Goal: Information Seeking & Learning: Learn about a topic

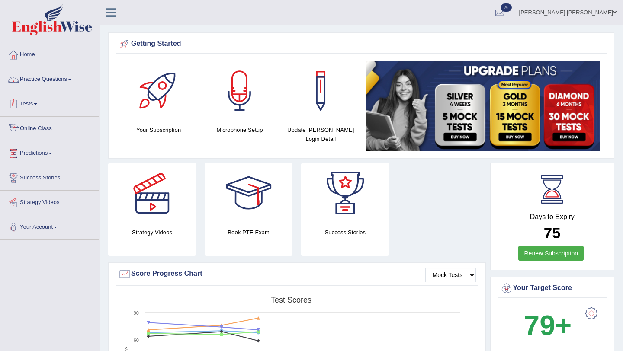
click at [59, 81] on link "Practice Questions" at bounding box center [49, 79] width 99 height 22
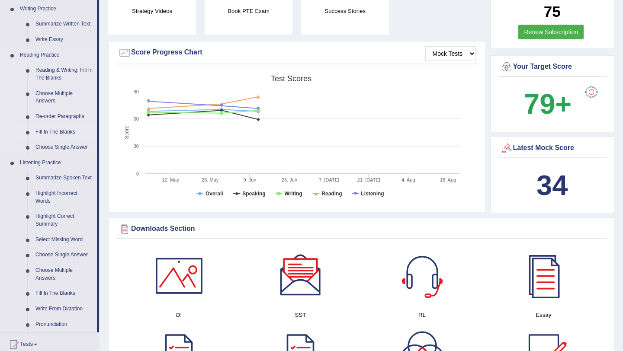
scroll to position [221, 0]
click at [68, 72] on link "Reading & Writing: Fill In The Blanks" at bounding box center [64, 74] width 65 height 23
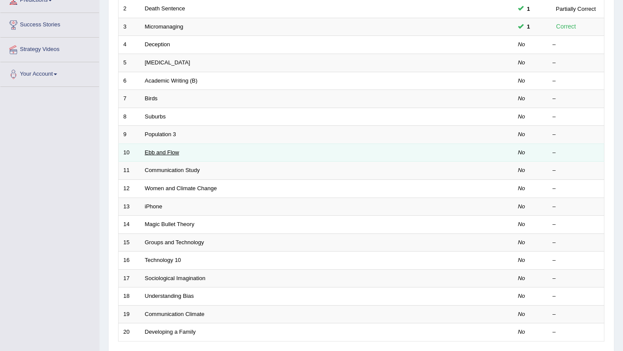
scroll to position [151, 0]
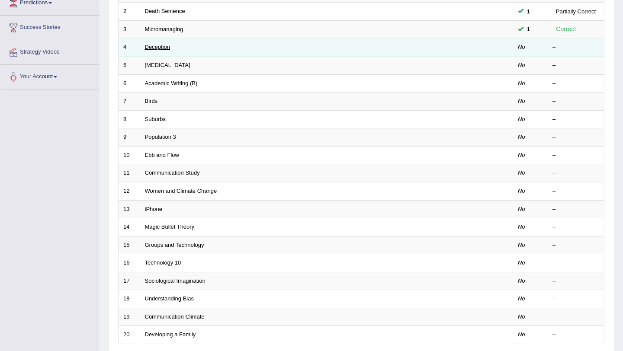
click at [156, 48] on link "Deception" at bounding box center [158, 47] width 26 height 6
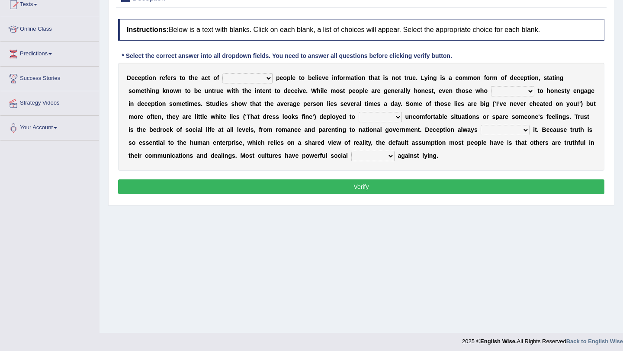
scroll to position [103, 0]
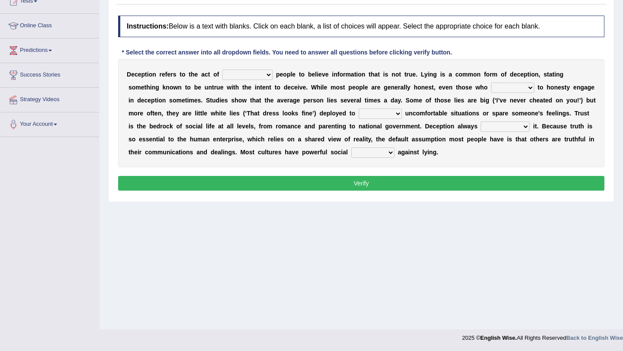
click at [268, 74] on select "discouraging forbidding detecting encouraging" at bounding box center [247, 75] width 50 height 10
select select "encouraging"
click at [223, 70] on select "discouraging forbidding detecting encouraging" at bounding box center [247, 75] width 50 height 10
click at [529, 88] on select "describe prescribe inscribe subscribe" at bounding box center [512, 88] width 43 height 10
click at [394, 113] on select "contest illuminate disguise avoid" at bounding box center [380, 114] width 43 height 10
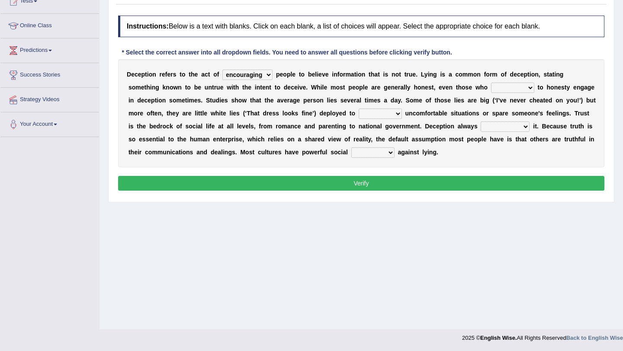
select select "avoid"
click at [359, 109] on select "contest illuminate disguise avoid" at bounding box center [380, 114] width 43 height 10
click at [524, 128] on select "undermines underscores undertakes underwrites" at bounding box center [505, 127] width 49 height 10
select select "undermines"
click at [481, 122] on select "undermines underscores undertakes underwrites" at bounding box center [505, 127] width 49 height 10
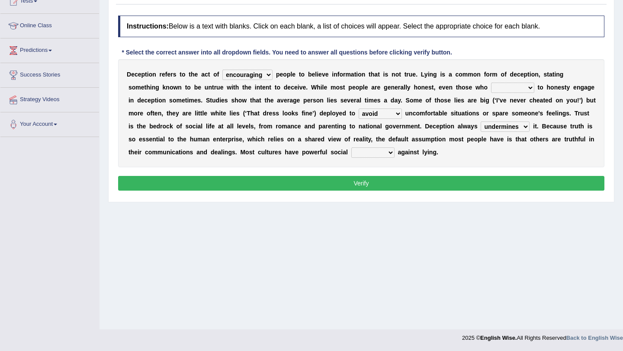
click at [391, 155] on select "ejections sanctions fractions inductions" at bounding box center [372, 153] width 43 height 10
click at [354, 180] on button "Verify" at bounding box center [361, 183] width 486 height 15
click at [388, 149] on select "ejections sanctions fractions inductions" at bounding box center [372, 153] width 43 height 10
select select "fractions"
click at [351, 148] on select "ejections sanctions fractions inductions" at bounding box center [372, 153] width 43 height 10
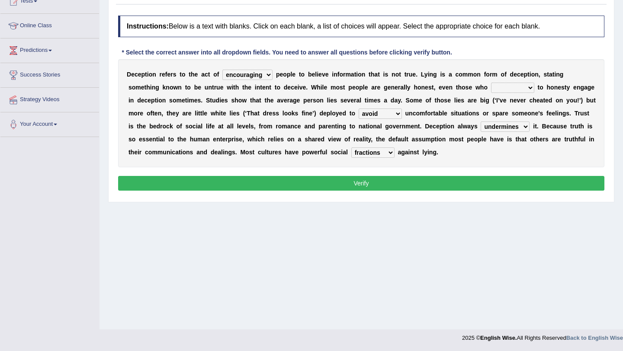
click at [527, 86] on select "describe prescribe inscribe subscribe" at bounding box center [512, 88] width 43 height 10
select select "inscribe"
click at [491, 83] on select "describe prescribe inscribe subscribe" at bounding box center [512, 88] width 43 height 10
click at [454, 179] on button "Verify" at bounding box center [361, 183] width 486 height 15
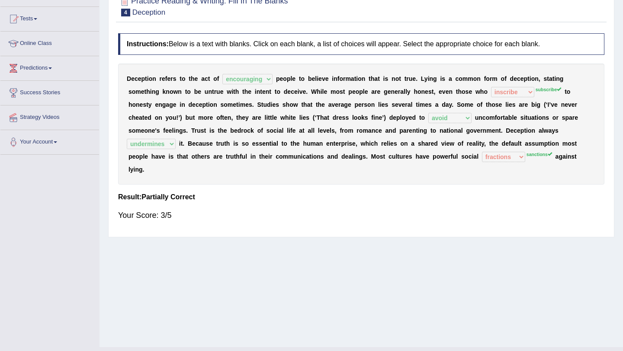
scroll to position [83, 0]
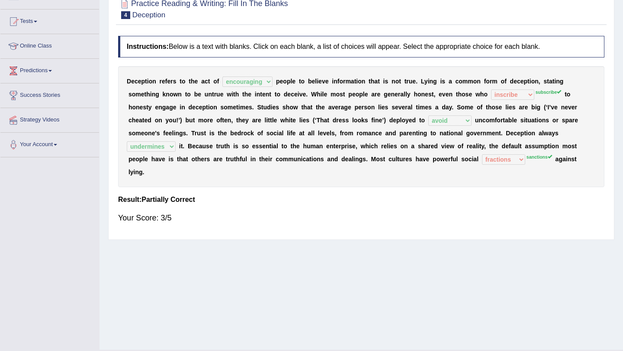
drag, startPoint x: 539, startPoint y: 90, endPoint x: 560, endPoint y: 95, distance: 21.7
click at [560, 95] on sup "subscribe" at bounding box center [549, 92] width 26 height 5
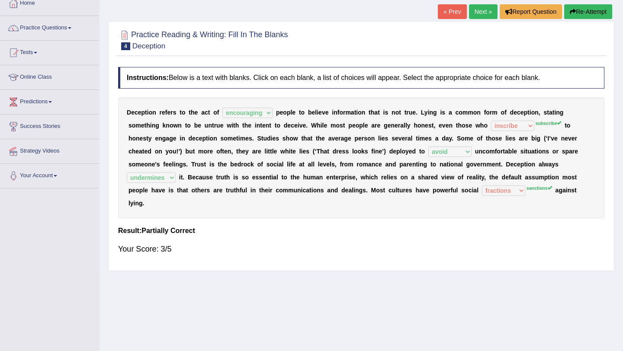
scroll to position [50, 0]
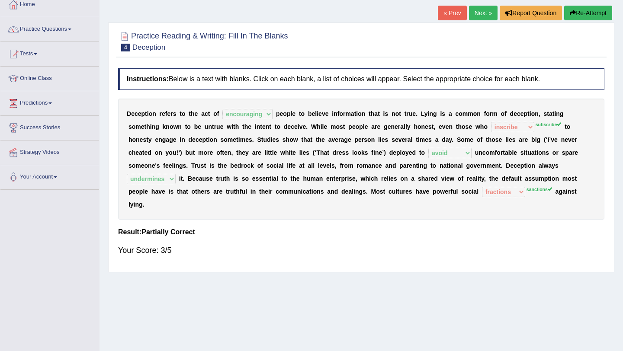
click at [477, 9] on link "Next »" at bounding box center [483, 13] width 29 height 15
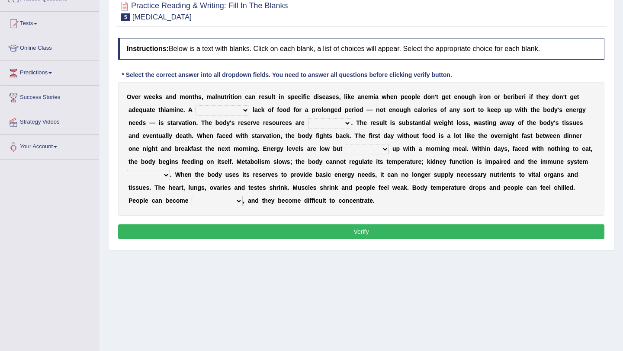
scroll to position [82, 0]
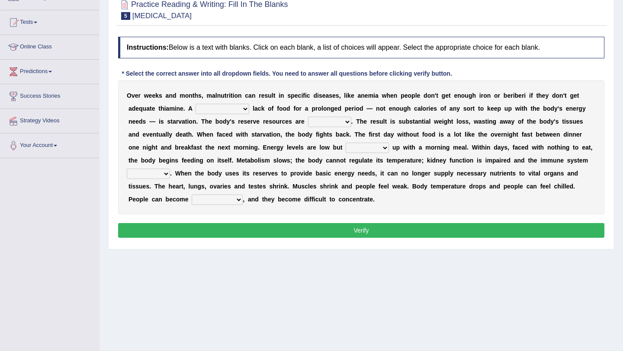
click at [244, 109] on select "severe distinguishing proper distinctive" at bounding box center [223, 109] width 54 height 10
select select "severe"
click at [196, 104] on select "severe distinguishing proper distinctive" at bounding box center [223, 109] width 54 height 10
click at [348, 119] on select "obsoleted depleted pelleted deleted" at bounding box center [329, 122] width 43 height 10
select select "depleted"
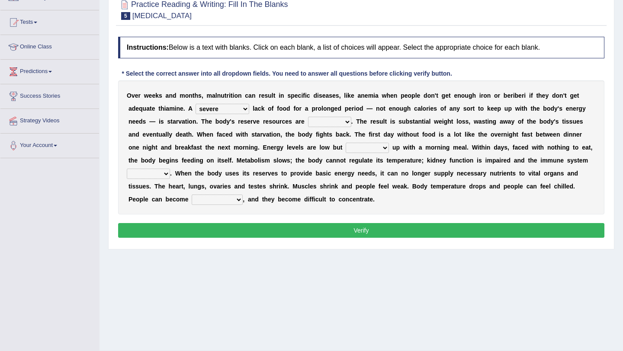
click at [308, 117] on select "obsoleted depleted pelleted deleted" at bounding box center [329, 122] width 43 height 10
click at [369, 148] on select "feed come chill pick" at bounding box center [367, 148] width 43 height 10
select select "come"
click at [346, 143] on select "feed come chill pick" at bounding box center [367, 148] width 43 height 10
click at [367, 147] on select "feed come chill pick" at bounding box center [367, 148] width 43 height 10
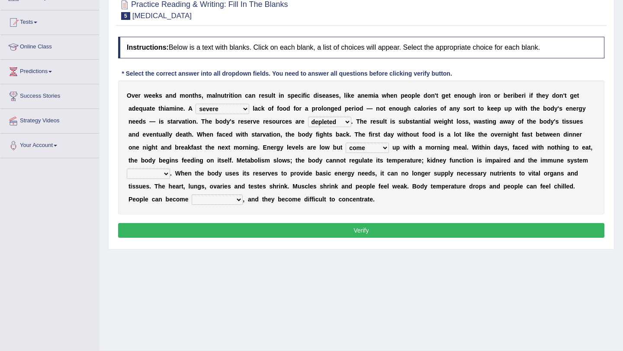
click at [164, 171] on select "deepens deafens weakens surpasses" at bounding box center [148, 174] width 43 height 10
select select "weakens"
click at [127, 169] on select "deepens deafens weakens surpasses" at bounding box center [148, 174] width 43 height 10
click at [241, 199] on select "irritable commutable indisputable transportable" at bounding box center [217, 200] width 51 height 10
select select "irritable"
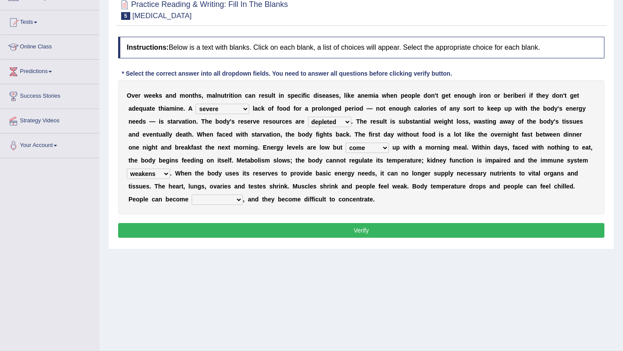
click at [192, 195] on select "irritable commutable indisputable transportable" at bounding box center [217, 200] width 51 height 10
click at [213, 235] on button "Verify" at bounding box center [361, 230] width 486 height 15
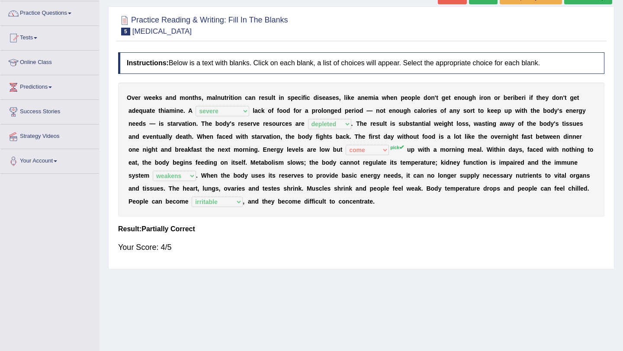
scroll to position [56, 0]
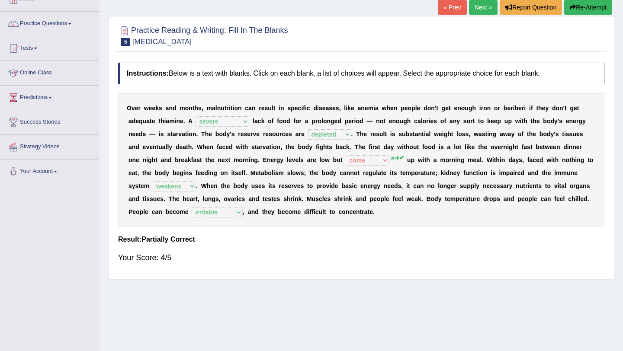
click at [470, 12] on link "Next »" at bounding box center [483, 7] width 29 height 15
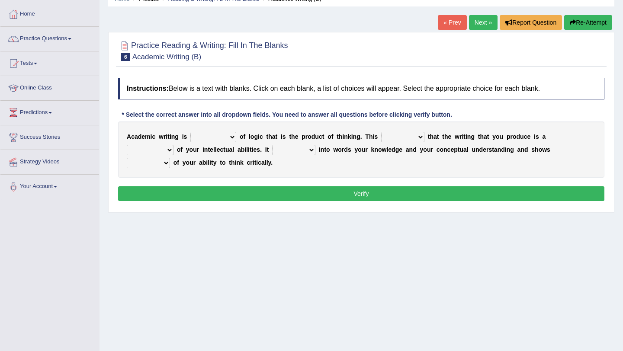
scroll to position [41, 0]
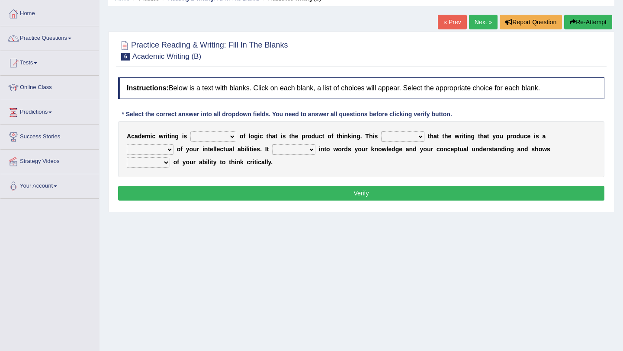
click at [234, 136] on select "expectation entitlement expression exchange" at bounding box center [213, 137] width 46 height 10
select select "expression"
click at [190, 132] on select "expectation entitlement expression exchange" at bounding box center [213, 137] width 46 height 10
click at [417, 137] on select "means questions stipulates answers" at bounding box center [402, 137] width 43 height 10
select select "means"
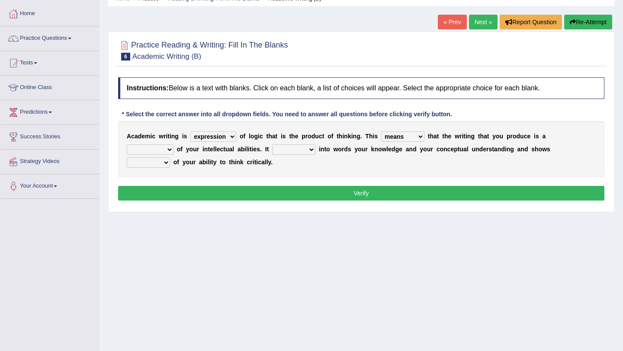
click at [381, 132] on select "means questions stipulates answers" at bounding box center [402, 137] width 43 height 10
click at [174, 145] on select "redundancy mission credit reflection" at bounding box center [150, 150] width 47 height 10
select select "reflection"
click at [174, 145] on select "redundancy mission credit reflection" at bounding box center [150, 150] width 47 height 10
click at [272, 149] on select "enriches shows allows puts" at bounding box center [293, 150] width 43 height 10
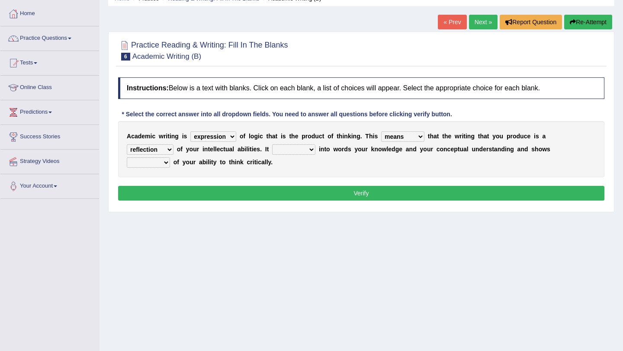
select select "puts"
click at [272, 145] on select "enriches shows allows puts" at bounding box center [293, 150] width 43 height 10
click at [170, 158] on select "hassle excuse capacity evidence" at bounding box center [148, 163] width 43 height 10
select select "evidence"
click at [170, 158] on select "hassle excuse capacity evidence" at bounding box center [148, 163] width 43 height 10
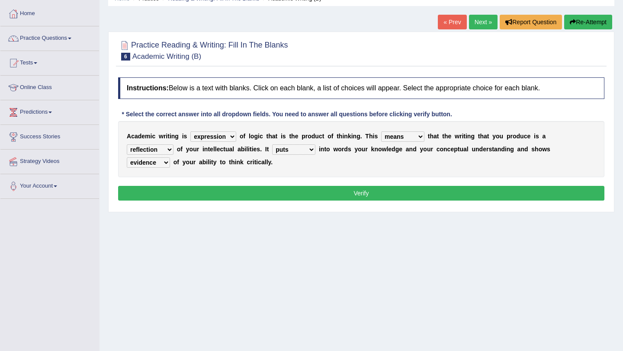
click at [489, 186] on button "Verify" at bounding box center [361, 193] width 486 height 15
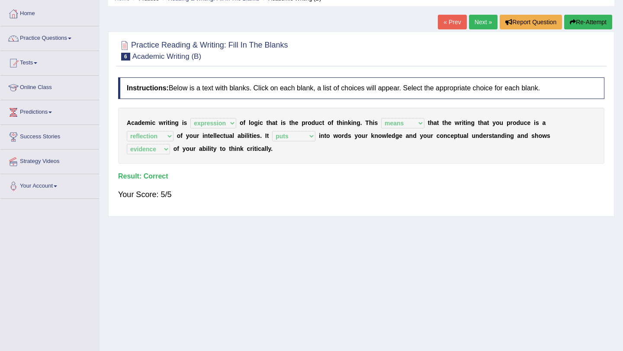
scroll to position [0, 0]
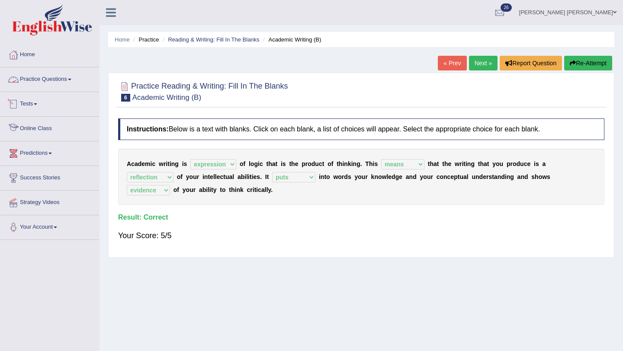
click at [49, 77] on link "Practice Questions" at bounding box center [49, 79] width 99 height 22
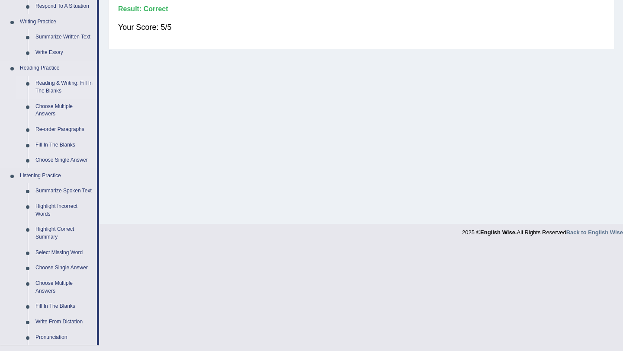
scroll to position [213, 0]
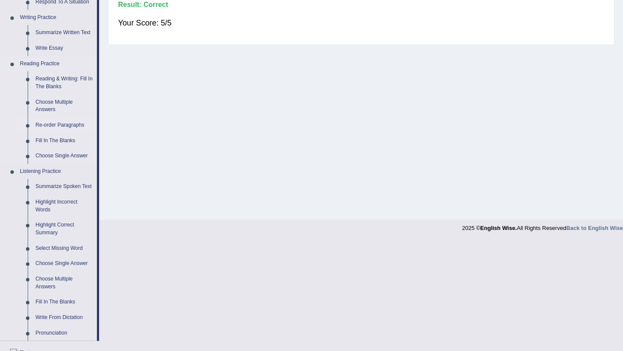
click at [73, 123] on link "Re-order Paragraphs" at bounding box center [64, 126] width 65 height 16
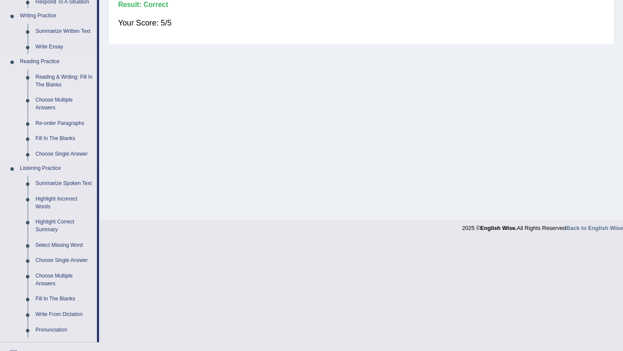
scroll to position [103, 0]
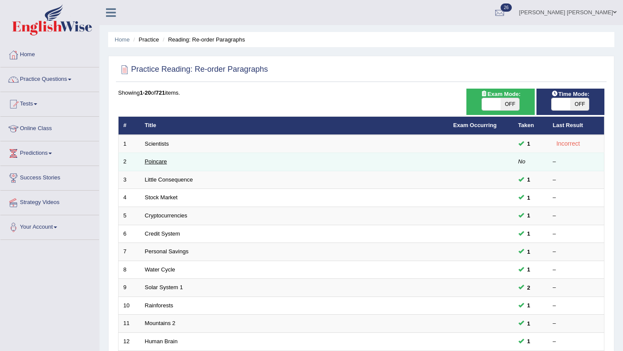
click at [160, 161] on link "Poincare" at bounding box center [156, 161] width 22 height 6
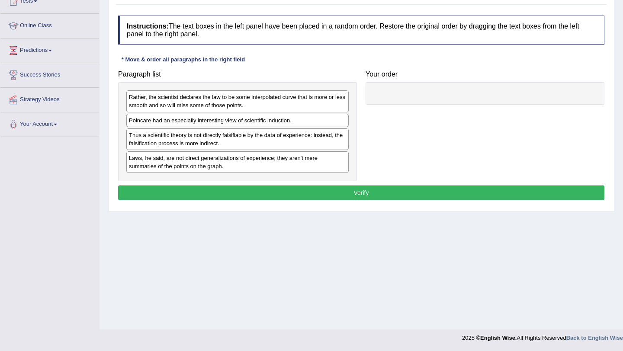
scroll to position [102, 0]
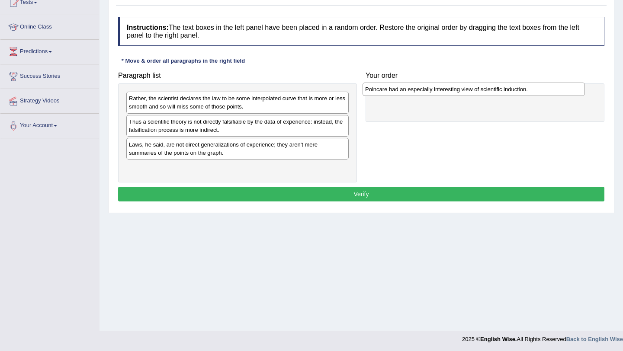
drag, startPoint x: 152, startPoint y: 122, endPoint x: 388, endPoint y: 90, distance: 238.5
click at [388, 90] on div "Poincare had an especially interesting view of scientific induction." at bounding box center [474, 89] width 222 height 13
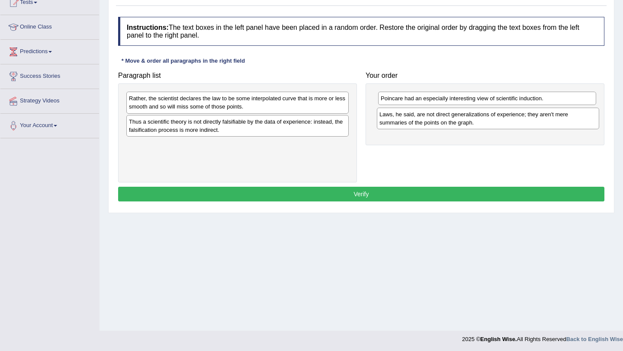
drag, startPoint x: 155, startPoint y: 151, endPoint x: 406, endPoint y: 120, distance: 252.5
click at [406, 120] on div "Laws, he said, are not direct generalizations of experience; they aren't mere s…" at bounding box center [488, 119] width 222 height 22
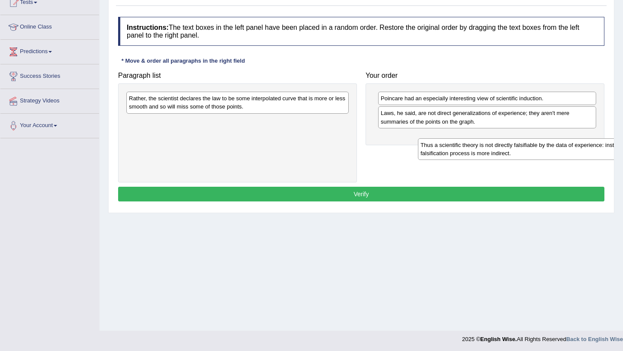
drag, startPoint x: 173, startPoint y: 127, endPoint x: 441, endPoint y: 140, distance: 268.2
click at [441, 140] on div "Thus a scientific theory is not directly falsifiable by the data of experience:…" at bounding box center [529, 150] width 222 height 22
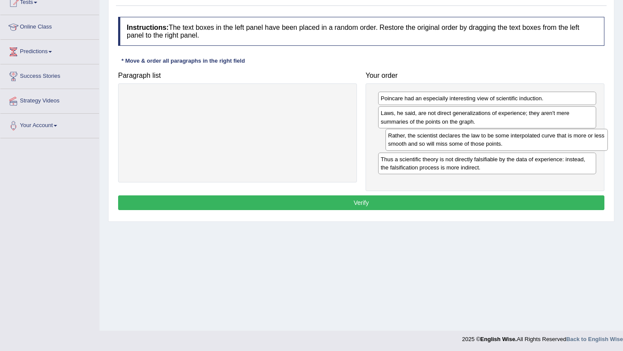
drag, startPoint x: 182, startPoint y: 99, endPoint x: 441, endPoint y: 136, distance: 261.9
click at [441, 136] on div "Rather, the scientist declares the law to be some interpolated curve that is mo…" at bounding box center [497, 140] width 222 height 22
click at [379, 202] on button "Verify" at bounding box center [361, 203] width 486 height 15
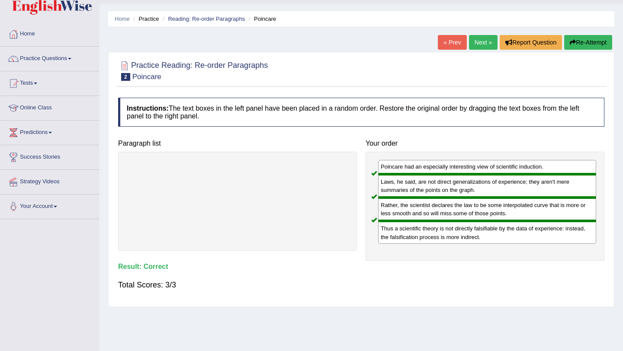
scroll to position [8, 0]
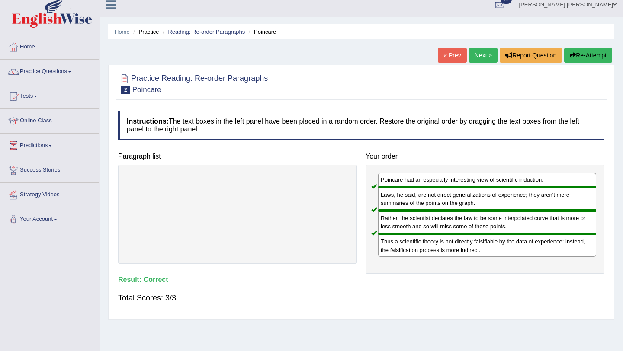
click at [477, 55] on link "Next »" at bounding box center [483, 55] width 29 height 15
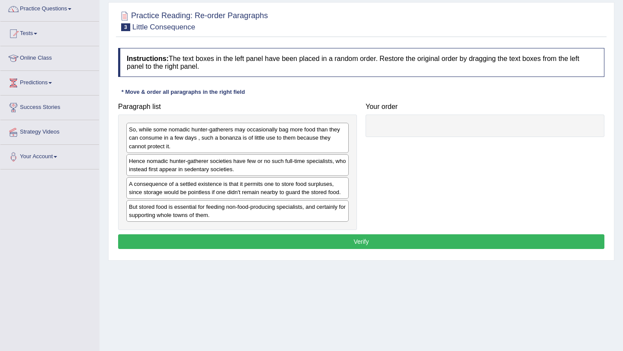
scroll to position [71, 0]
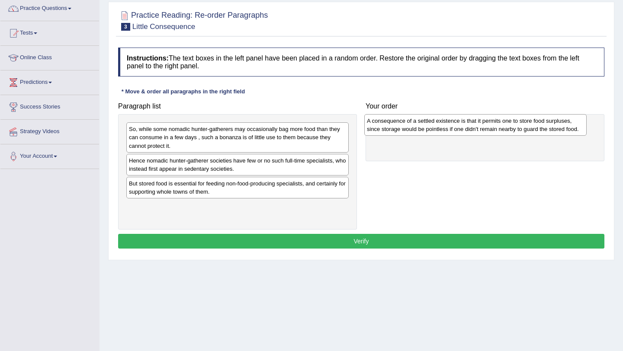
drag, startPoint x: 163, startPoint y: 189, endPoint x: 401, endPoint y: 126, distance: 246.2
click at [401, 126] on div "A consequence of a settled existence is that it permits one to store food surpl…" at bounding box center [475, 125] width 222 height 22
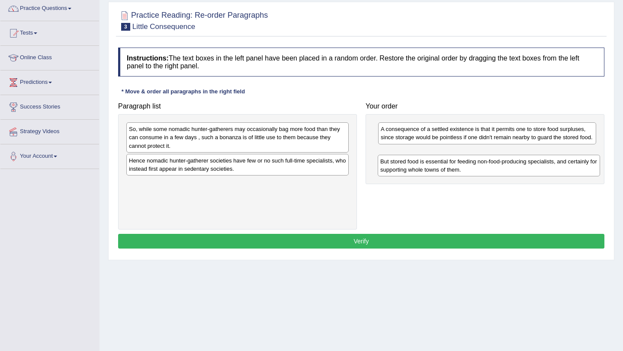
drag, startPoint x: 144, startPoint y: 193, endPoint x: 395, endPoint y: 170, distance: 252.5
click at [395, 170] on div "But stored food is essential for feeding non-food-producing specialists, and ce…" at bounding box center [489, 166] width 222 height 22
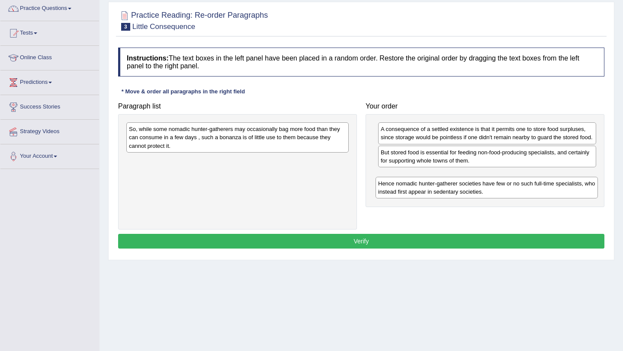
drag, startPoint x: 162, startPoint y: 166, endPoint x: 412, endPoint y: 189, distance: 250.4
click at [412, 189] on div "Hence nomadic hunter-gatherer societies have few or no such full-time specialis…" at bounding box center [487, 188] width 222 height 22
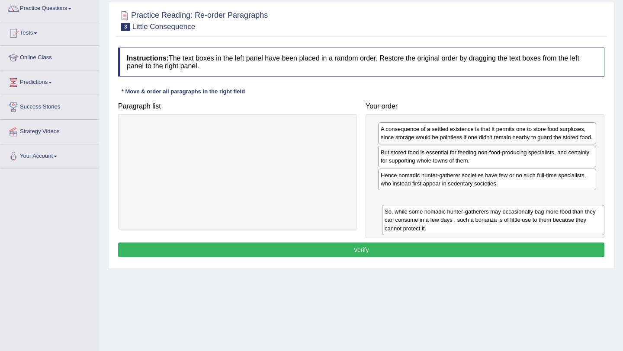
drag, startPoint x: 150, startPoint y: 132, endPoint x: 406, endPoint y: 214, distance: 268.4
click at [406, 214] on div "So, while some nomadic hunter-gatherers may occasionally bag more food than the…" at bounding box center [493, 220] width 222 height 30
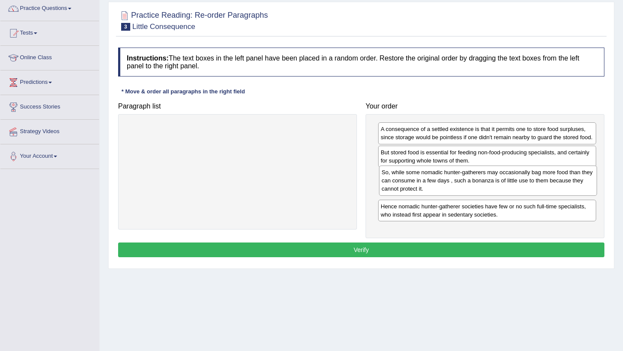
drag, startPoint x: 410, startPoint y: 216, endPoint x: 411, endPoint y: 191, distance: 24.3
click at [411, 191] on div "So, while some nomadic hunter-gatherers may occasionally bag more food than the…" at bounding box center [488, 181] width 218 height 30
click at [379, 258] on button "Verify" at bounding box center [361, 250] width 486 height 15
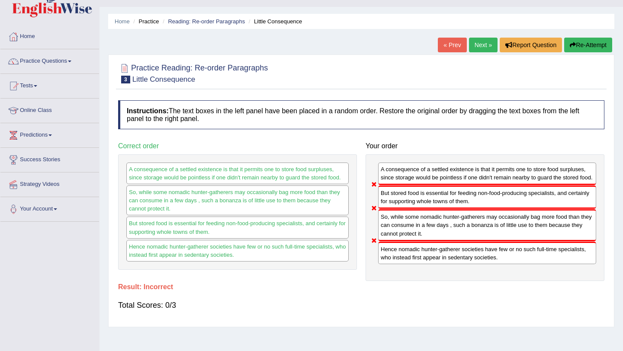
scroll to position [10, 0]
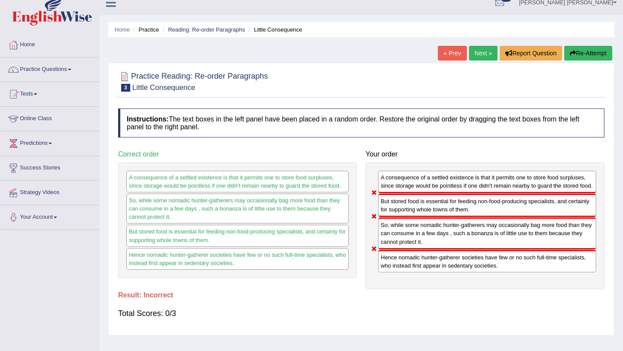
click at [475, 48] on link "Next »" at bounding box center [483, 53] width 29 height 15
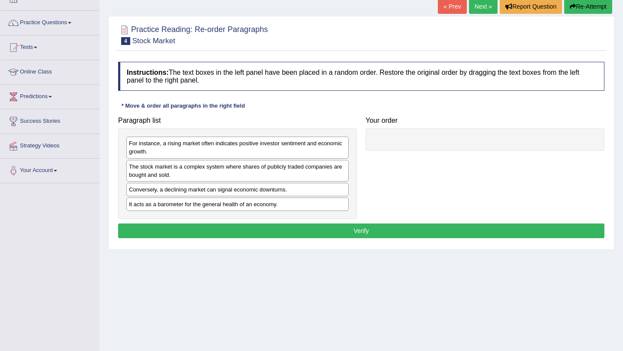
scroll to position [60, 0]
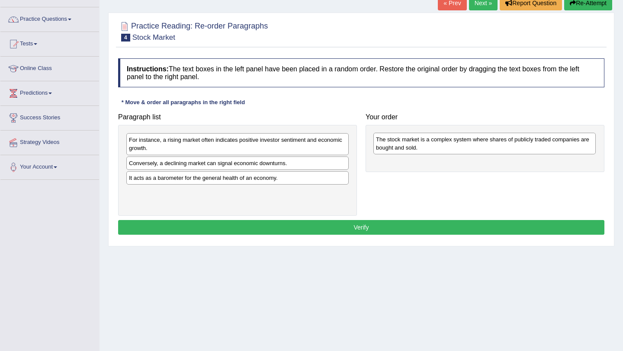
drag, startPoint x: 162, startPoint y: 167, endPoint x: 409, endPoint y: 142, distance: 248.5
click at [409, 142] on div "The stock market is a complex system where shares of publicly traded companies …" at bounding box center [485, 144] width 222 height 22
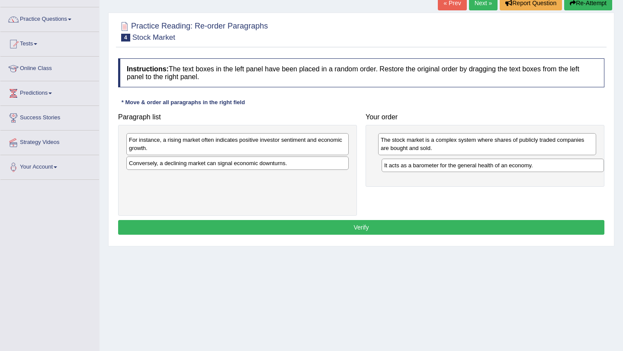
drag, startPoint x: 141, startPoint y: 179, endPoint x: 396, endPoint y: 165, distance: 255.7
click at [396, 165] on div "It acts as a barometer for the general health of an economy." at bounding box center [493, 165] width 222 height 13
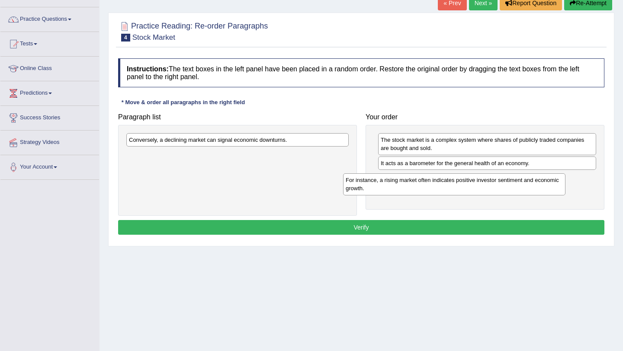
drag, startPoint x: 184, startPoint y: 145, endPoint x: 404, endPoint y: 185, distance: 223.9
click at [404, 185] on div "For instance, a rising market often indicates positive investor sentiment and e…" at bounding box center [454, 185] width 222 height 22
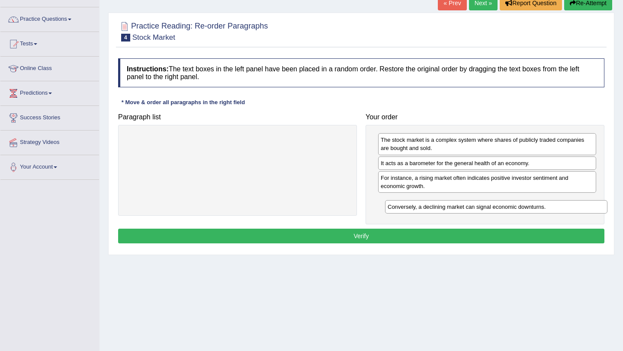
drag, startPoint x: 164, startPoint y: 142, endPoint x: 418, endPoint y: 203, distance: 260.9
click at [418, 203] on div "Conversely, a declining market can signal economic downturns." at bounding box center [496, 206] width 222 height 13
click at [356, 235] on button "Verify" at bounding box center [361, 236] width 486 height 15
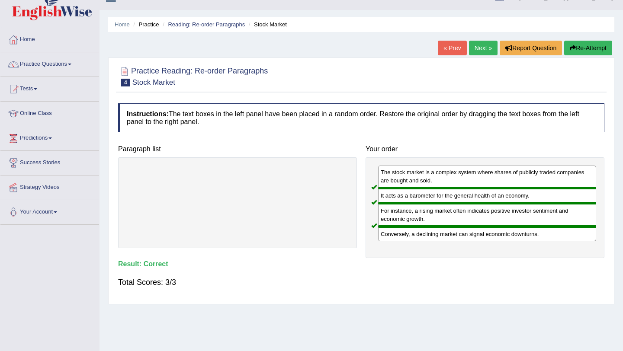
scroll to position [14, 0]
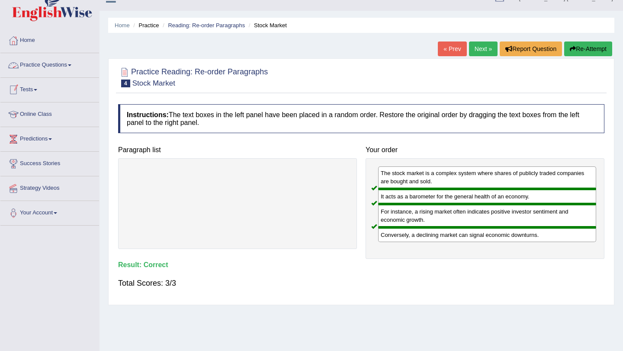
click at [71, 64] on link "Practice Questions" at bounding box center [49, 64] width 99 height 22
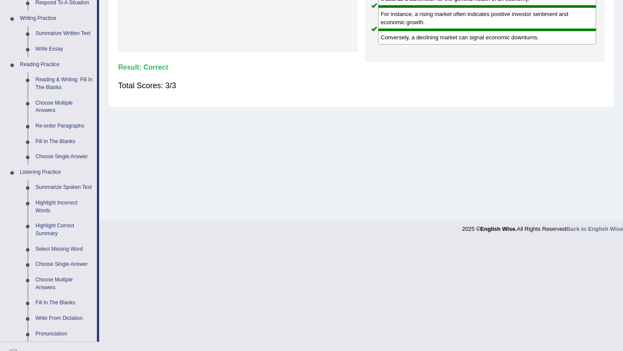
scroll to position [213, 0]
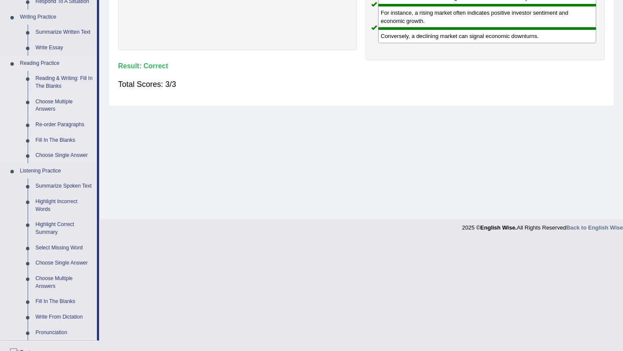
click at [66, 100] on link "Choose Multiple Answers" at bounding box center [64, 105] width 65 height 23
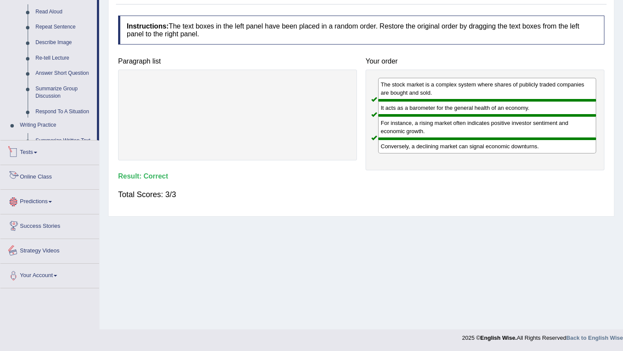
scroll to position [359, 0]
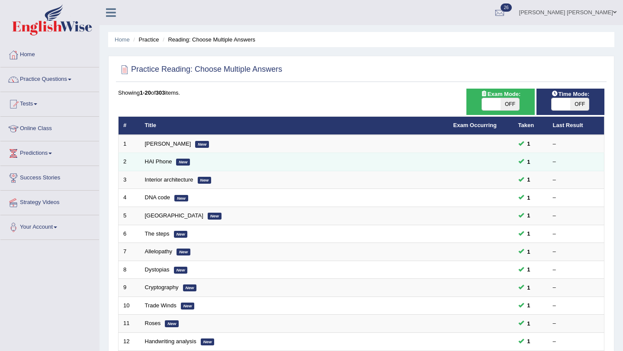
scroll to position [222, 0]
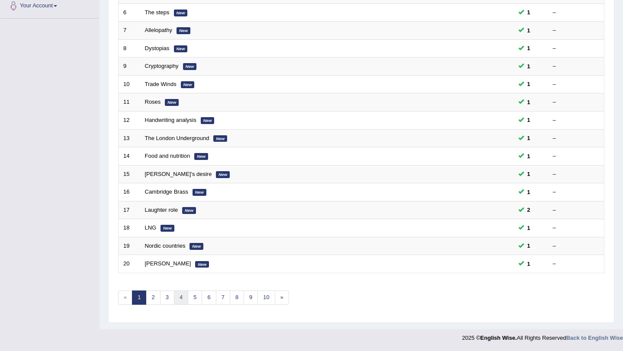
click at [181, 297] on link "4" at bounding box center [181, 298] width 14 height 14
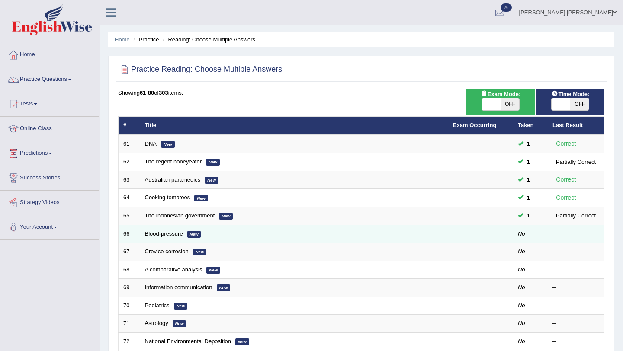
click at [165, 233] on link "Blood-pressure" at bounding box center [164, 234] width 38 height 6
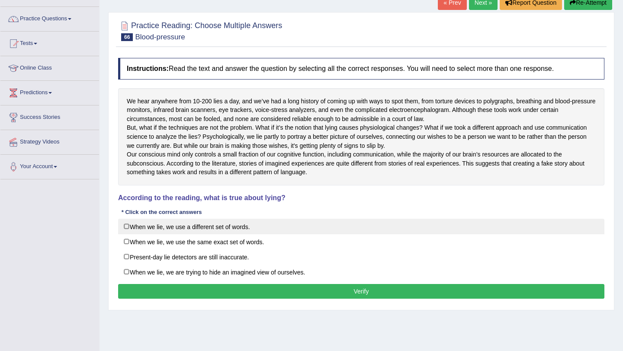
scroll to position [59, 0]
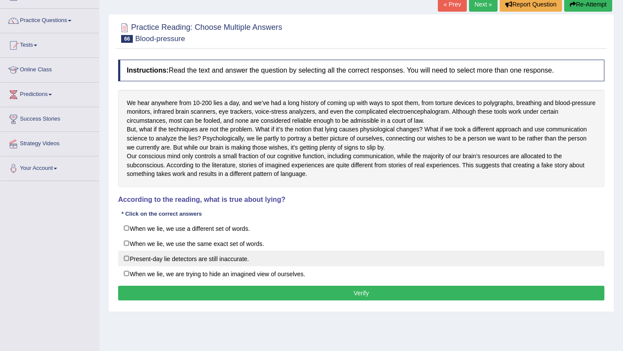
click at [164, 267] on label "Present-day lie detectors are still inaccurate." at bounding box center [361, 259] width 486 height 16
checkbox input "true"
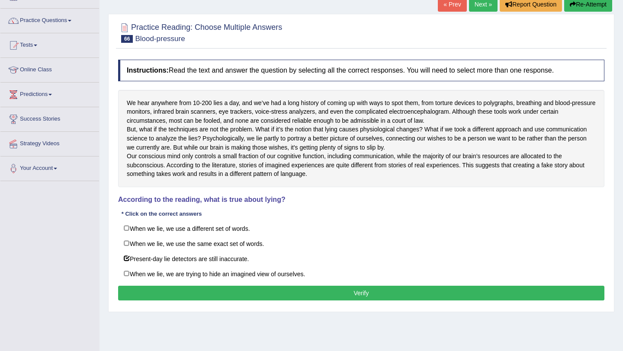
scroll to position [70, 0]
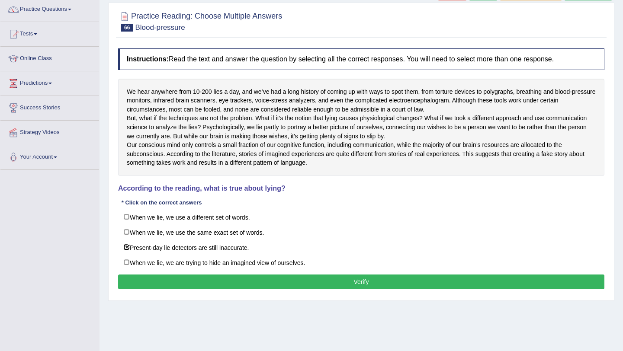
click at [212, 290] on button "Verify" at bounding box center [361, 282] width 486 height 15
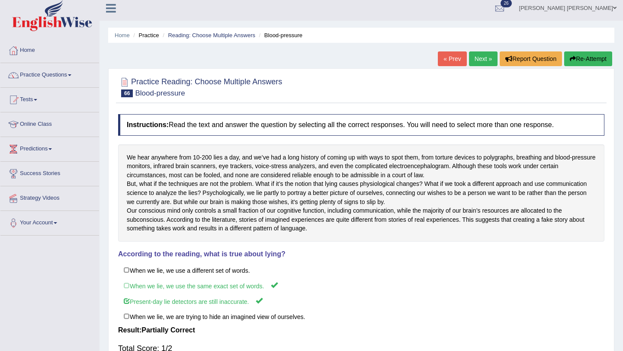
scroll to position [0, 0]
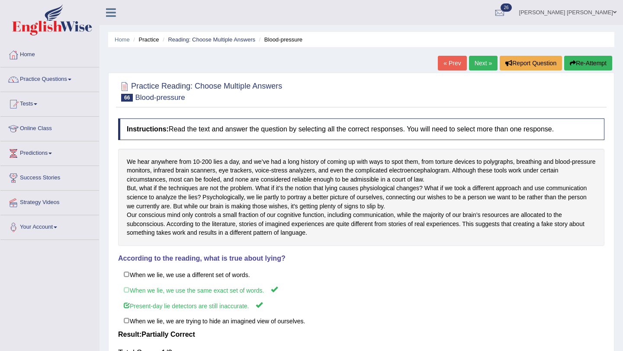
click at [486, 59] on link "Next »" at bounding box center [483, 63] width 29 height 15
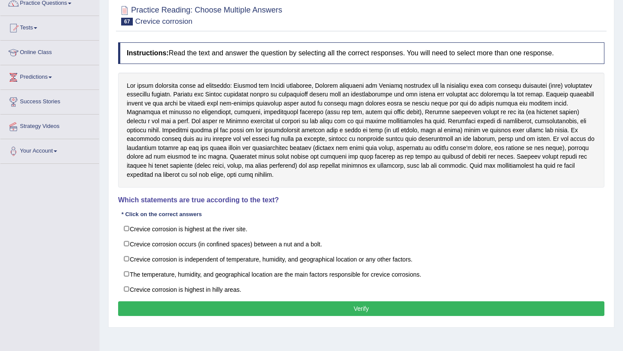
scroll to position [80, 0]
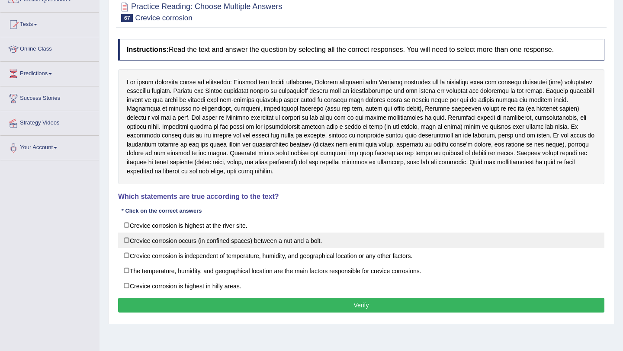
click at [190, 242] on label "Crevice corrosion occurs (in confined spaces) between a nut and a bolt." at bounding box center [361, 241] width 486 height 16
checkbox input "true"
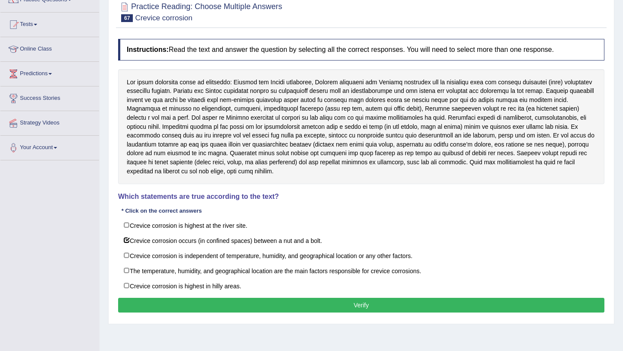
click at [215, 306] on button "Verify" at bounding box center [361, 305] width 486 height 15
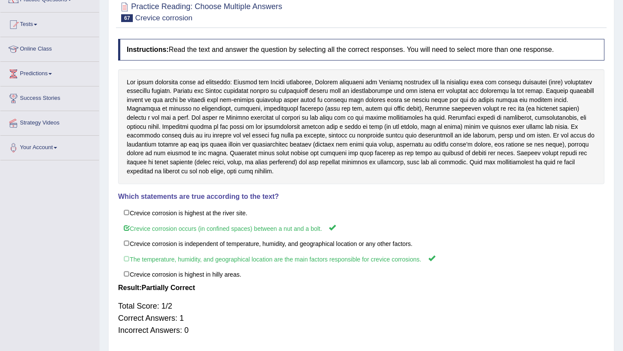
scroll to position [58, 0]
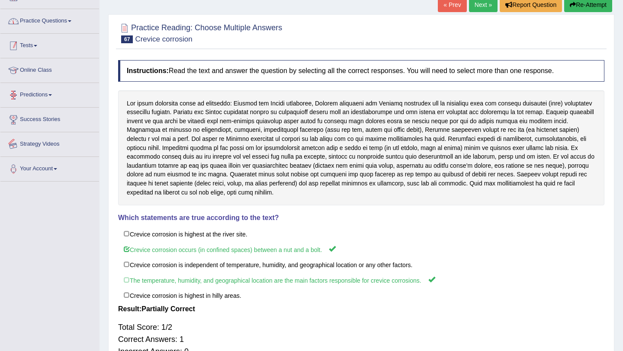
click at [58, 25] on link "Practice Questions" at bounding box center [49, 20] width 99 height 22
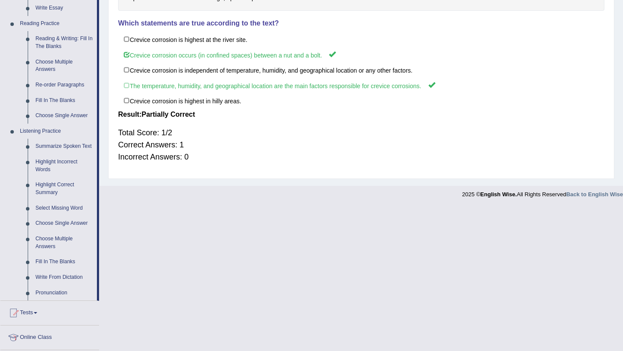
scroll to position [255, 0]
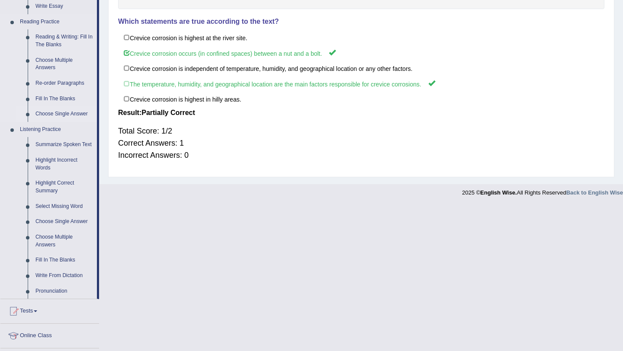
click at [57, 115] on link "Choose Single Answer" at bounding box center [64, 114] width 65 height 16
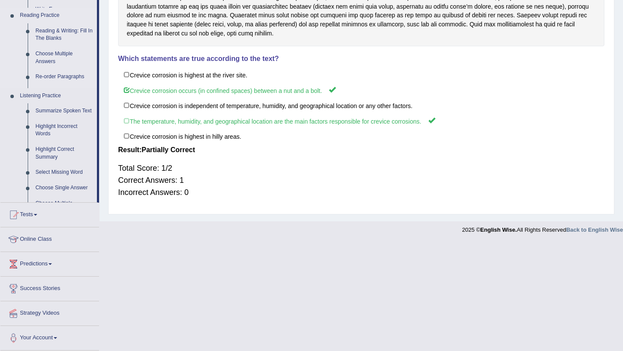
scroll to position [110, 0]
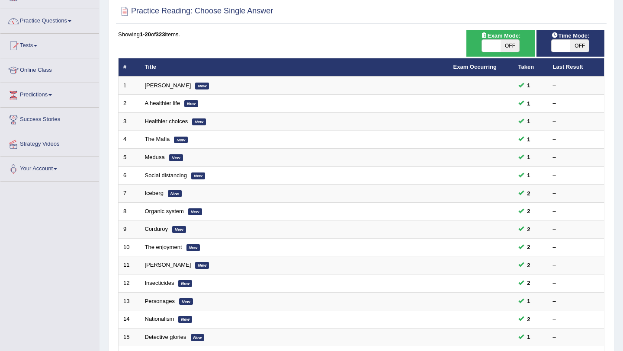
scroll to position [222, 0]
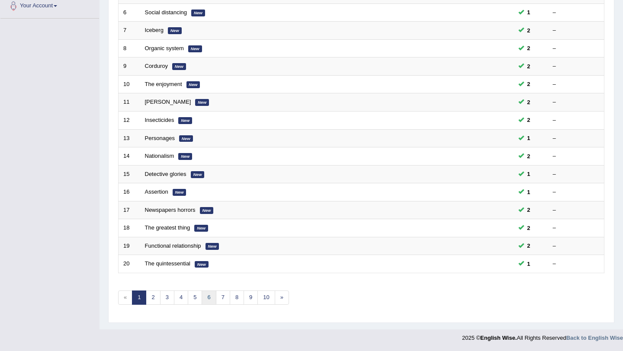
click at [206, 293] on link "6" at bounding box center [209, 298] width 14 height 14
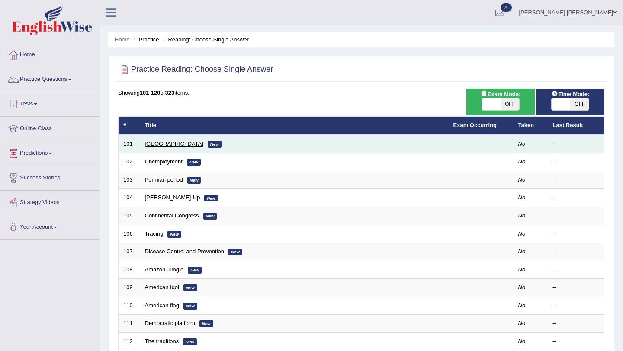
click at [163, 144] on link "[GEOGRAPHIC_DATA]" at bounding box center [174, 144] width 58 height 6
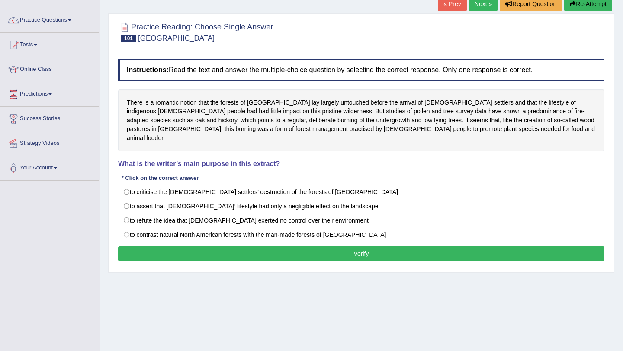
scroll to position [85, 0]
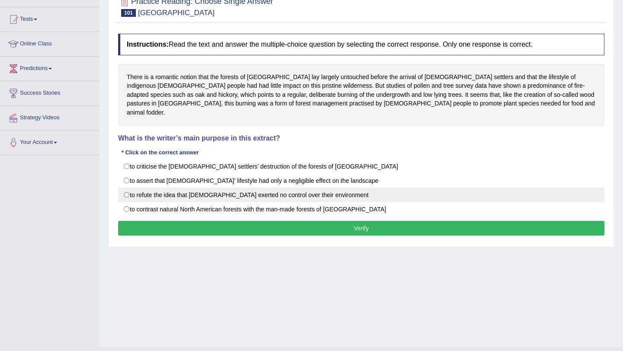
click at [230, 189] on label "to refute the idea that [DEMOGRAPHIC_DATA] exerted no control over their enviro…" at bounding box center [361, 195] width 486 height 15
radio input "true"
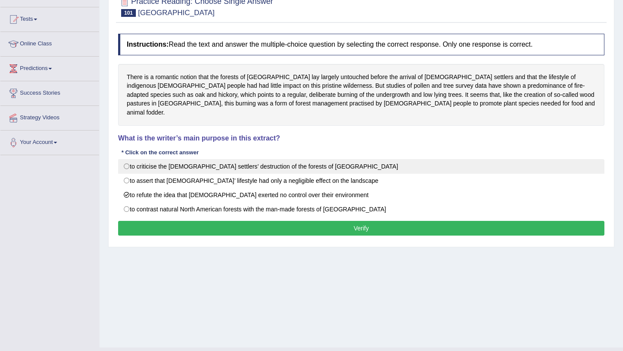
click at [218, 159] on label "to criticise the [DEMOGRAPHIC_DATA] settlers’ destruction of the forests of [GE…" at bounding box center [361, 166] width 486 height 15
radio input "true"
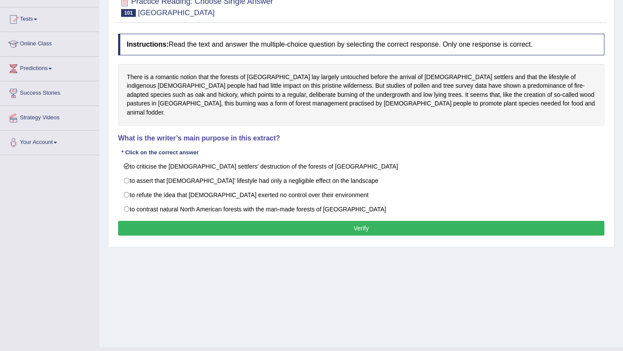
click at [205, 225] on button "Verify" at bounding box center [361, 228] width 486 height 15
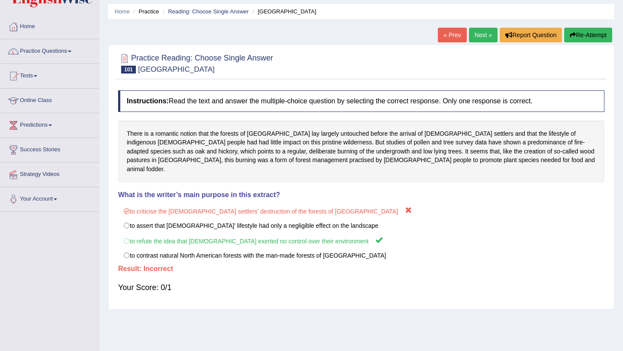
scroll to position [0, 0]
